Goal: Task Accomplishment & Management: Use online tool/utility

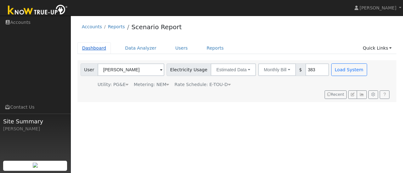
click at [93, 52] on link "Dashboard" at bounding box center [94, 48] width 34 height 12
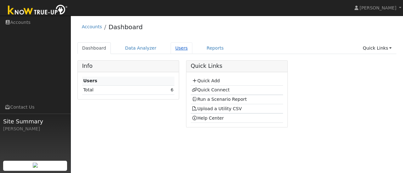
click at [178, 50] on link "Users" at bounding box center [181, 48] width 22 height 12
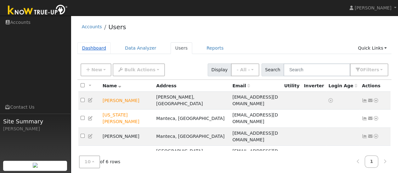
click at [93, 50] on link "Dashboard" at bounding box center [94, 48] width 34 height 12
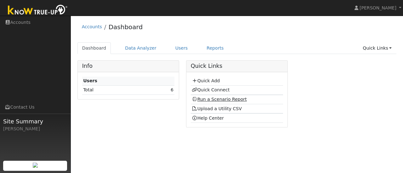
click at [227, 98] on link "Run a Scenario Report" at bounding box center [219, 99] width 55 height 5
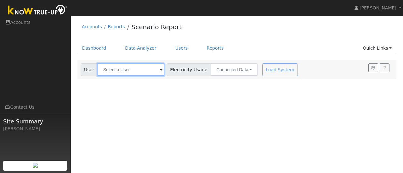
click at [138, 71] on input "text" at bounding box center [131, 70] width 67 height 13
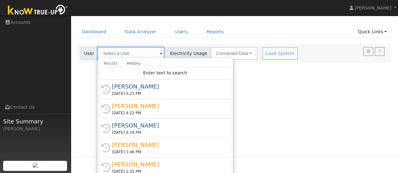
scroll to position [21, 0]
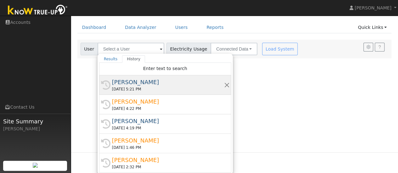
click at [123, 87] on div "08/23/2025 5:21 PM" at bounding box center [168, 89] width 112 height 6
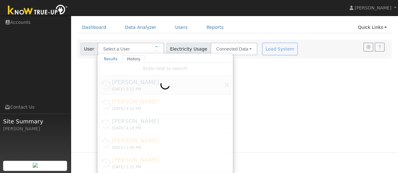
type input "Barbara Silva"
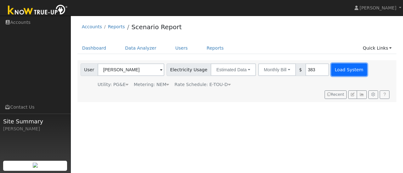
click at [340, 71] on button "Load System" at bounding box center [349, 70] width 36 height 13
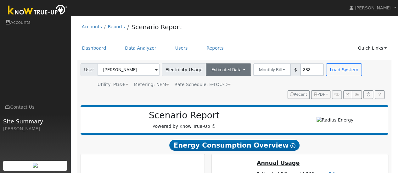
click at [230, 70] on button "Estimated Data" at bounding box center [228, 70] width 45 height 13
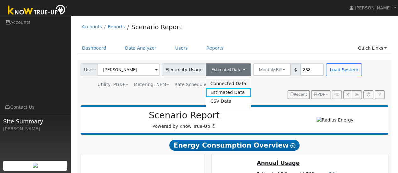
click at [226, 83] on link "Connected Data" at bounding box center [228, 83] width 45 height 9
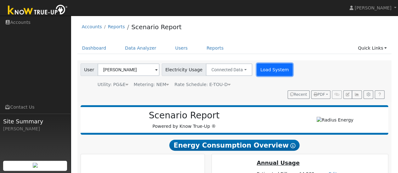
click at [265, 69] on button "Load System" at bounding box center [275, 70] width 36 height 13
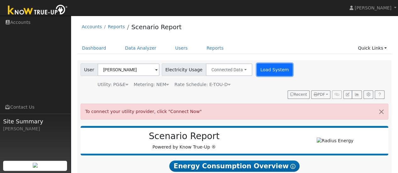
click at [264, 69] on button "Load System" at bounding box center [275, 70] width 36 height 13
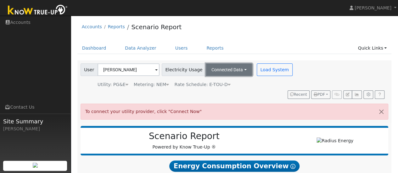
click at [230, 71] on button "Connected Data" at bounding box center [229, 70] width 47 height 13
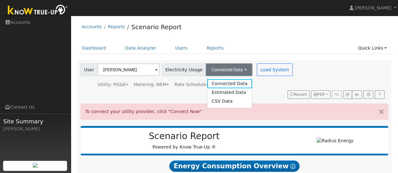
click at [269, 87] on div "Utility: PG&E Pacific Gas & Electric Metering: NEM NEM NEM NBT Rate Schedule: E…" at bounding box center [187, 83] width 216 height 9
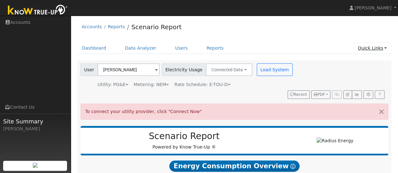
click at [377, 50] on link "Quick Links" at bounding box center [372, 48] width 38 height 12
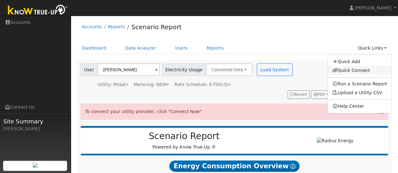
click at [362, 73] on link "Quick Connect" at bounding box center [359, 70] width 64 height 9
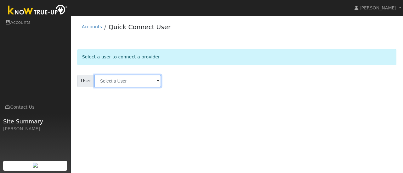
click at [150, 81] on input "text" at bounding box center [127, 81] width 67 height 13
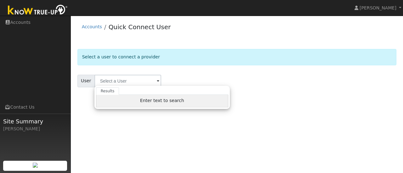
click at [161, 100] on span "Enter text to search" at bounding box center [162, 100] width 44 height 5
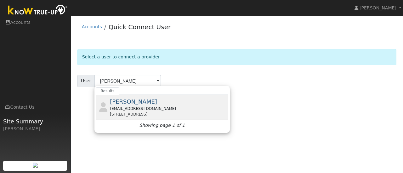
click at [123, 107] on div "[EMAIL_ADDRESS][DOMAIN_NAME]" at bounding box center [168, 109] width 117 height 6
type input "[PERSON_NAME]"
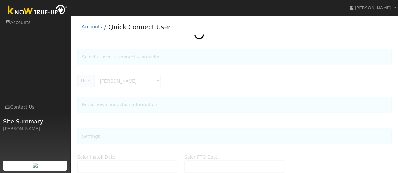
type input "10/17/2025"
type input "11/14/2025"
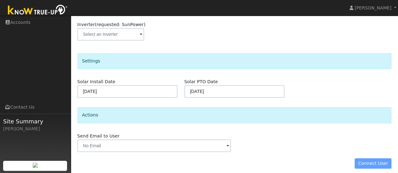
scroll to position [130, 0]
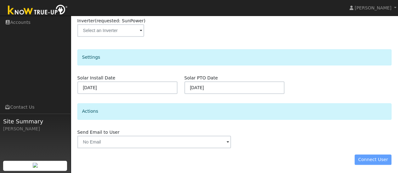
click at [370, 160] on div "Connect User" at bounding box center [234, 160] width 321 height 11
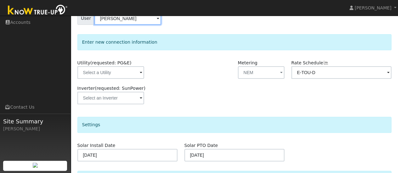
scroll to position [48, 0]
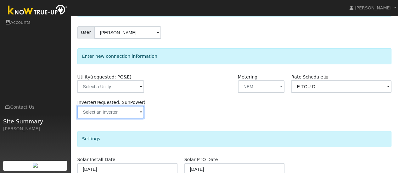
click at [136, 93] on input "text" at bounding box center [110, 87] width 67 height 13
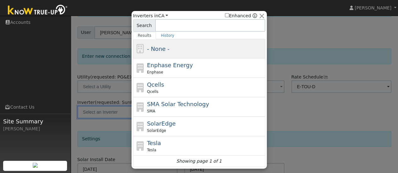
click at [155, 49] on span "- None -" at bounding box center [158, 49] width 22 height 7
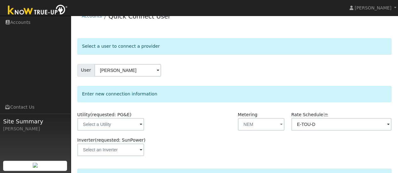
scroll to position [0, 0]
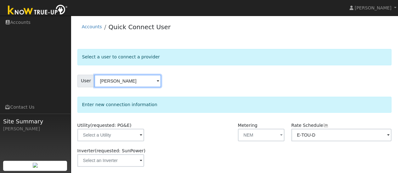
click at [149, 82] on input "[PERSON_NAME]" at bounding box center [127, 81] width 67 height 13
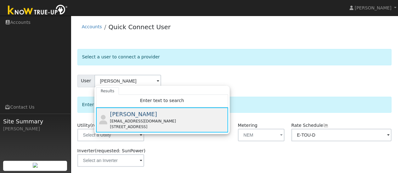
click at [126, 118] on div "Barbara Silva pacfly@verizon.net 2354 Pepper Tree Lane, Manteca, CA 95336" at bounding box center [168, 120] width 117 height 20
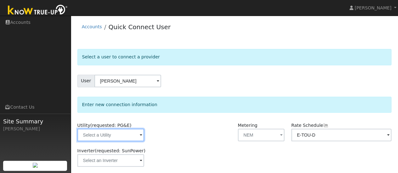
click at [130, 136] on input "text" at bounding box center [110, 135] width 67 height 13
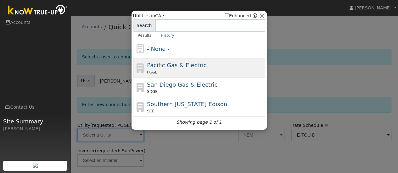
click at [166, 69] on div "Pacific Gas & Electric PG&E" at bounding box center [205, 68] width 117 height 14
type input "PG&E"
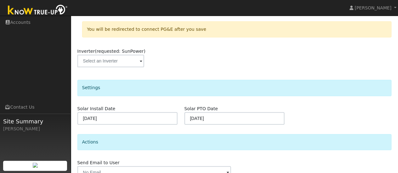
scroll to position [157, 0]
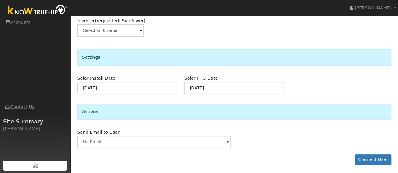
click at [377, 162] on button "Connect User" at bounding box center [372, 160] width 37 height 11
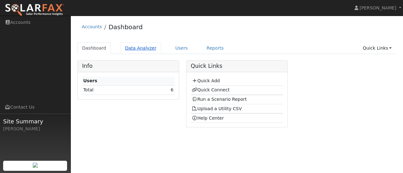
click at [136, 47] on link "Data Analyzer" at bounding box center [140, 48] width 41 height 12
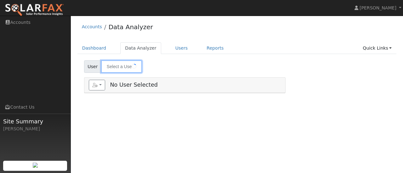
type input "[PERSON_NAME]"
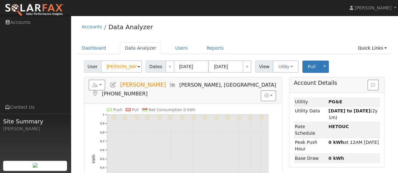
click at [137, 67] on span at bounding box center [138, 67] width 3 height 7
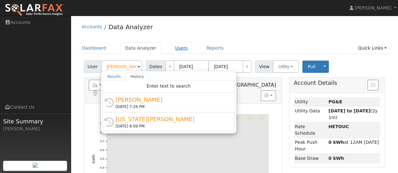
click at [172, 50] on link "Users" at bounding box center [181, 48] width 22 height 12
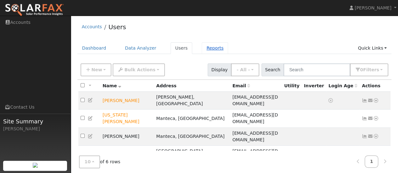
click at [204, 47] on link "Reports" at bounding box center [215, 48] width 26 height 12
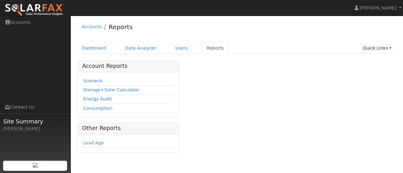
click at [88, 80] on link "Scenario" at bounding box center [92, 80] width 19 height 5
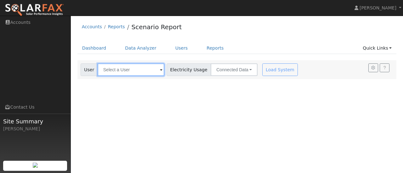
click at [146, 70] on input "text" at bounding box center [131, 70] width 67 height 13
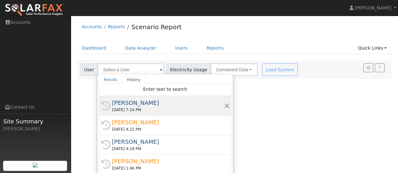
click at [126, 106] on div "[PERSON_NAME]" at bounding box center [168, 103] width 112 height 8
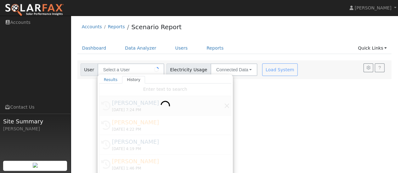
type input "[PERSON_NAME]"
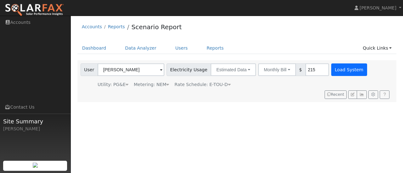
click at [341, 72] on button "Load System" at bounding box center [349, 70] width 36 height 13
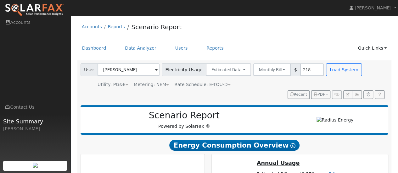
click at [363, 135] on div "Scenario Report Powered by SolarFax ®" at bounding box center [235, 120] width 308 height 30
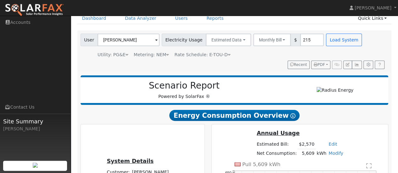
scroll to position [24, 0]
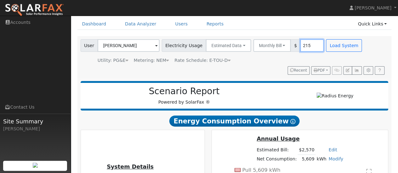
click at [304, 46] on input "215" at bounding box center [312, 45] width 24 height 13
click at [331, 47] on button "Load System" at bounding box center [344, 45] width 36 height 13
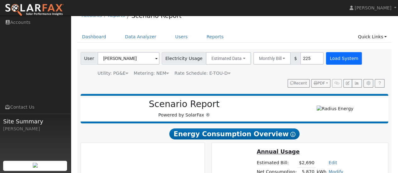
scroll to position [7, 0]
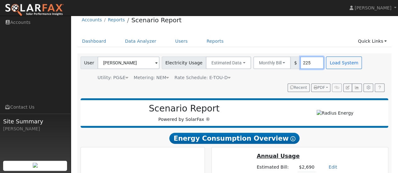
click at [304, 63] on input "225" at bounding box center [312, 63] width 24 height 13
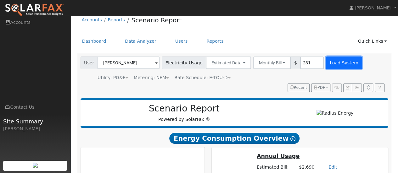
click at [332, 64] on button "Load System" at bounding box center [344, 63] width 36 height 13
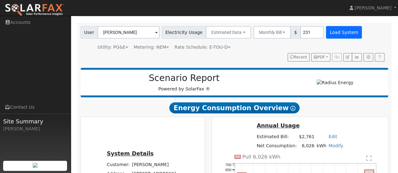
scroll to position [36, 0]
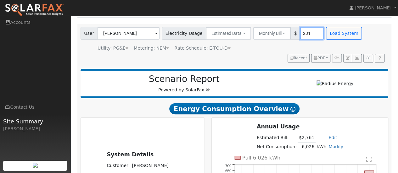
click at [305, 35] on input "231" at bounding box center [312, 33] width 24 height 13
type input "232"
click at [333, 36] on button "Load System" at bounding box center [344, 33] width 36 height 13
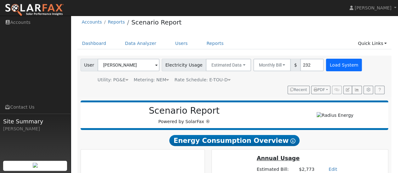
scroll to position [0, 0]
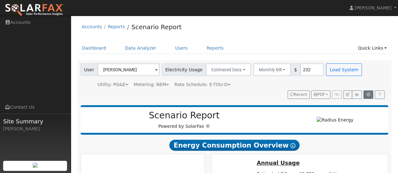
click at [367, 95] on icon "button" at bounding box center [368, 95] width 5 height 4
type input "110"
type input "15"
type input "30"
type input "0"
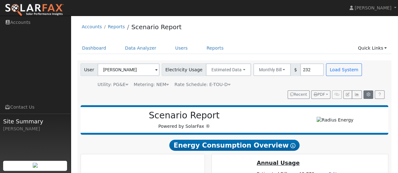
type input "5"
type input "4"
type input "18000"
type input "15"
type input "350"
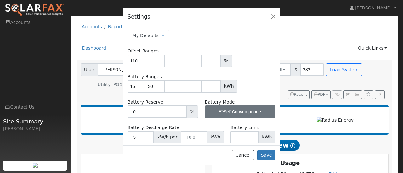
click at [253, 111] on button "Self Consumption" at bounding box center [240, 112] width 70 height 13
click at [376, 122] on div "Settings My Defaults Temporary My Defaults Company Defaults System Defaults Off…" at bounding box center [201, 86] width 403 height 173
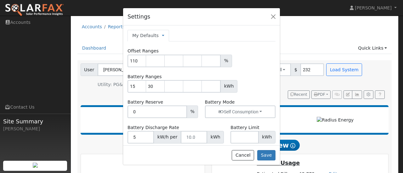
click at [375, 140] on div "Settings My Defaults Temporary My Defaults Company Defaults System Defaults Off…" at bounding box center [201, 86] width 403 height 173
click at [274, 15] on button "button" at bounding box center [273, 16] width 9 height 9
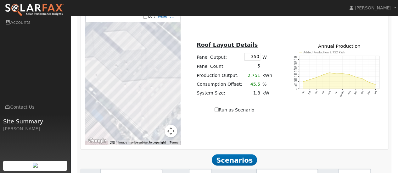
scroll to position [445, 0]
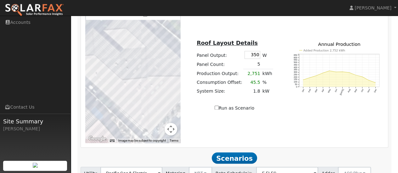
checkbox input "false"
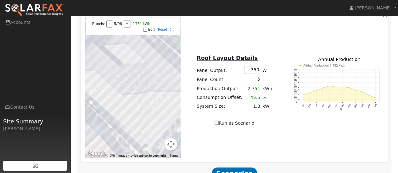
type input "6"
type input "8200"
checkbox input "false"
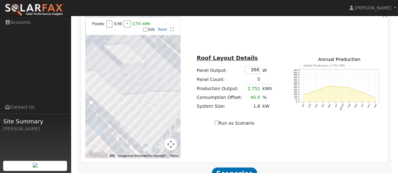
click at [236, 168] on span "Scenarios" at bounding box center [234, 173] width 45 height 11
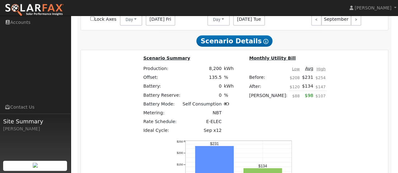
scroll to position [783, 0]
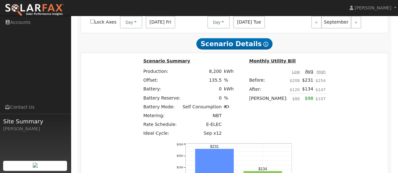
type input "5"
type input "4.2"
type input "$16,800"
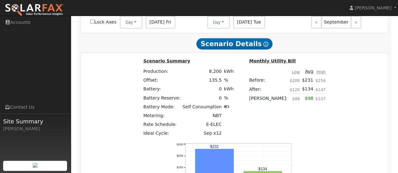
type input "$5,040"
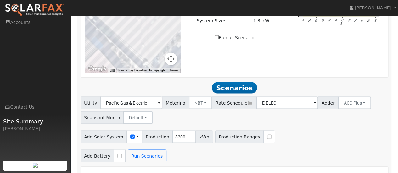
scroll to position [515, 0]
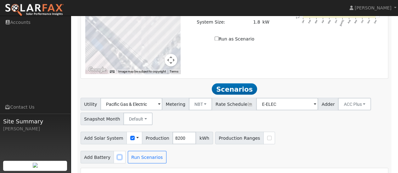
click at [117, 155] on input "checkbox" at bounding box center [119, 157] width 4 height 4
checkbox input "true"
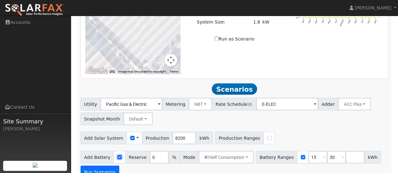
click at [96, 166] on button "Run Scenarios" at bounding box center [100, 172] width 39 height 13
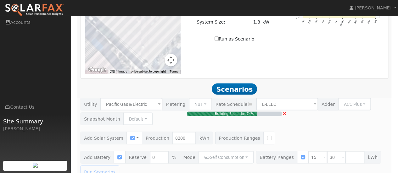
type input "5.5"
type input "$21,867"
type input "$11,960"
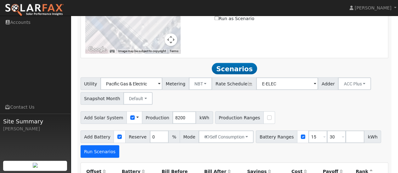
scroll to position [533, 0]
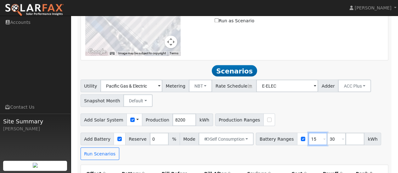
click at [310, 133] on input "15" at bounding box center [317, 139] width 19 height 13
type input "10"
click at [327, 133] on input "30" at bounding box center [336, 139] width 19 height 13
type input "3"
type input "15"
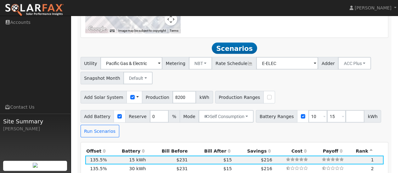
scroll to position [544, 0]
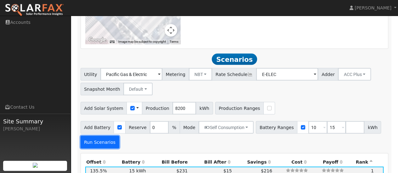
click at [102, 136] on button "Run Scenarios" at bounding box center [100, 142] width 39 height 13
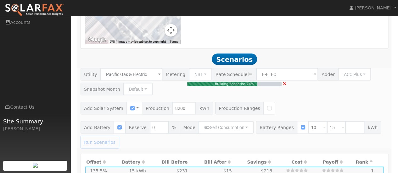
type input "$10,160"
type input "$12,000"
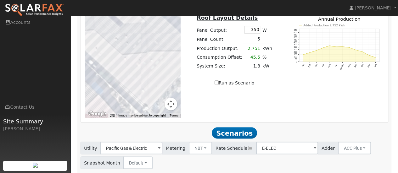
scroll to position [470, 0]
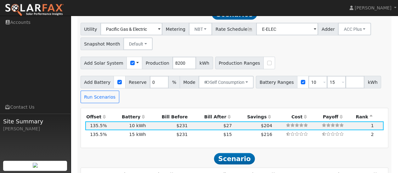
scroll to position [589, 0]
